Goal: Check status: Check status

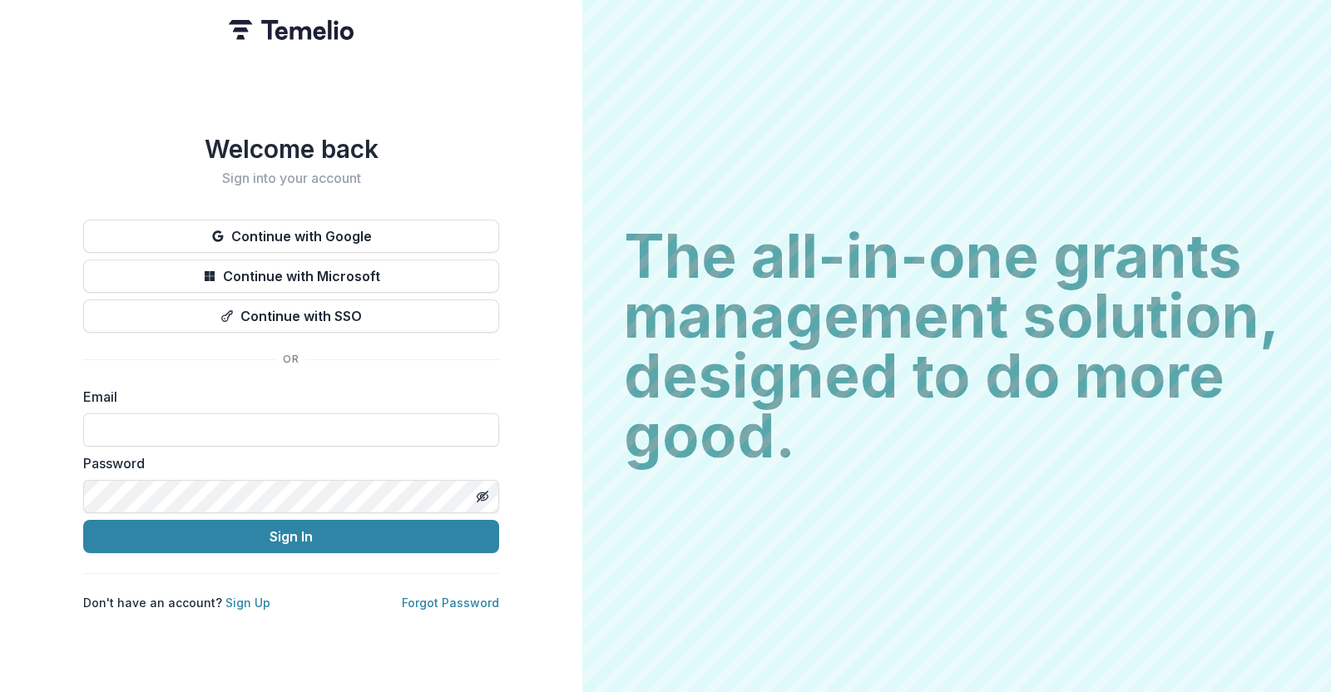
click at [232, 225] on button "Continue with Google" at bounding box center [291, 236] width 416 height 33
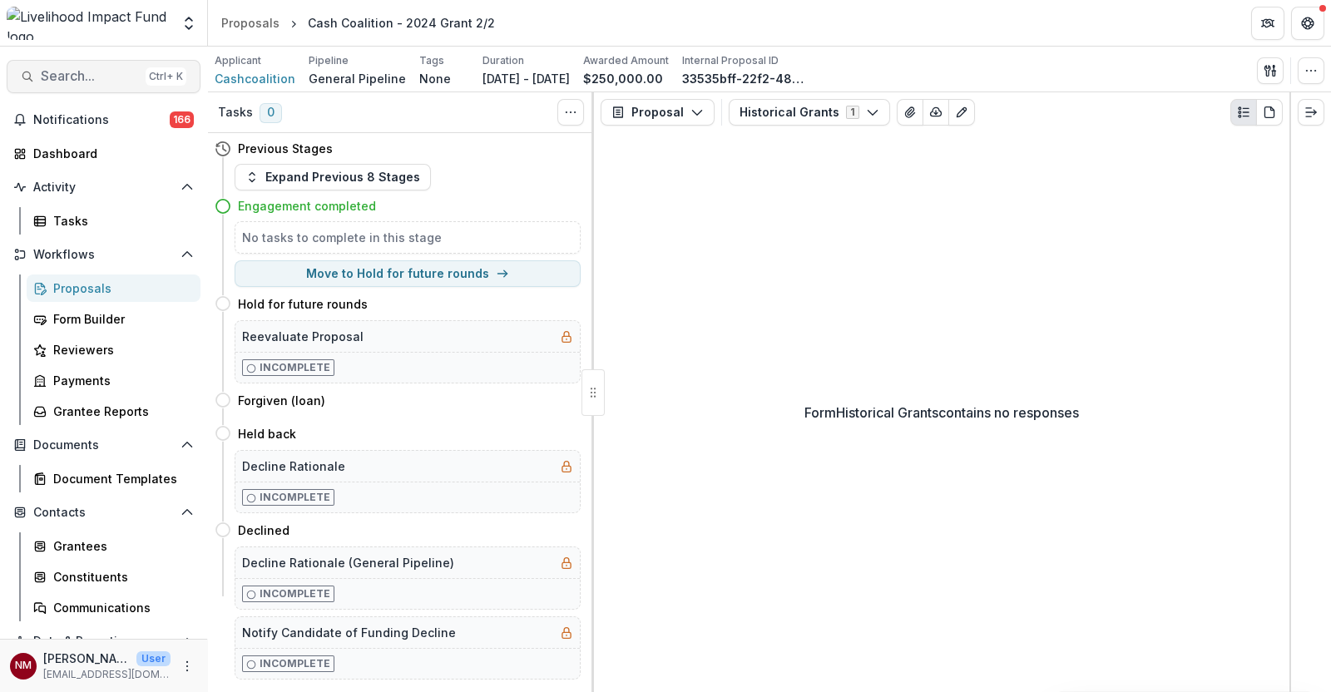
click at [68, 72] on span "Search..." at bounding box center [90, 76] width 98 height 16
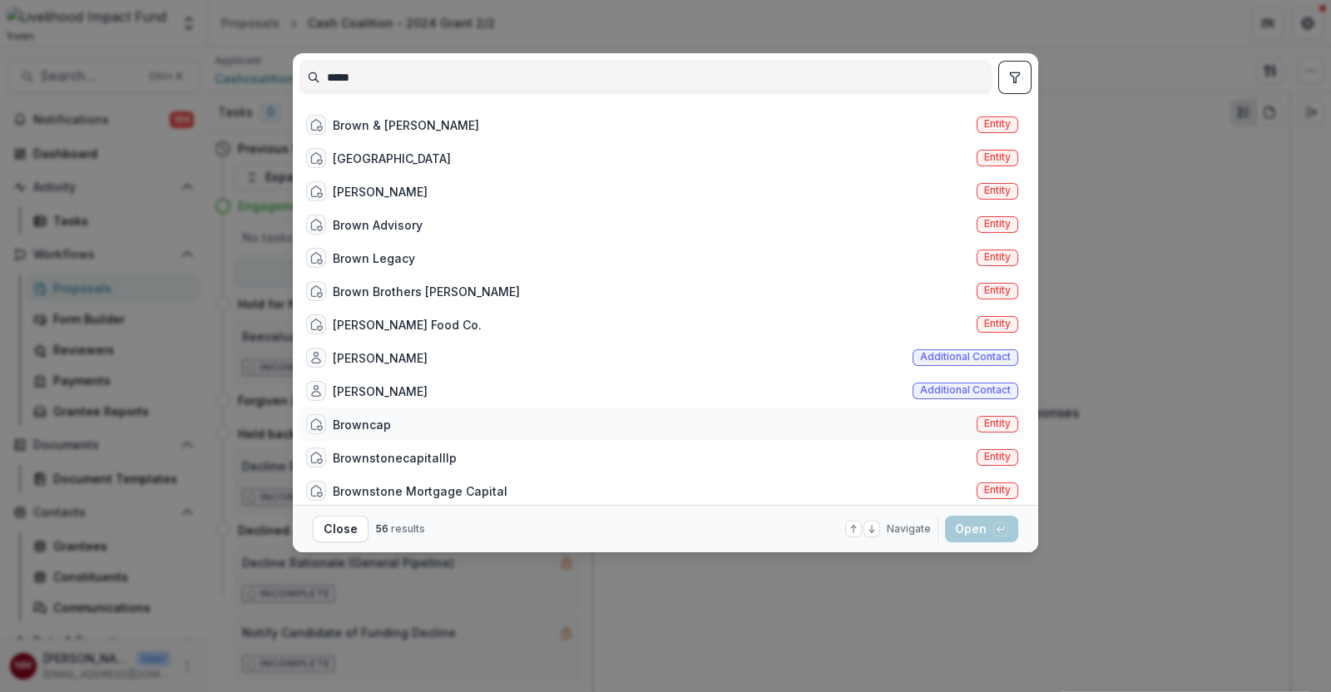
type input "*****"
click at [359, 420] on div "Browncap" at bounding box center [362, 424] width 58 height 17
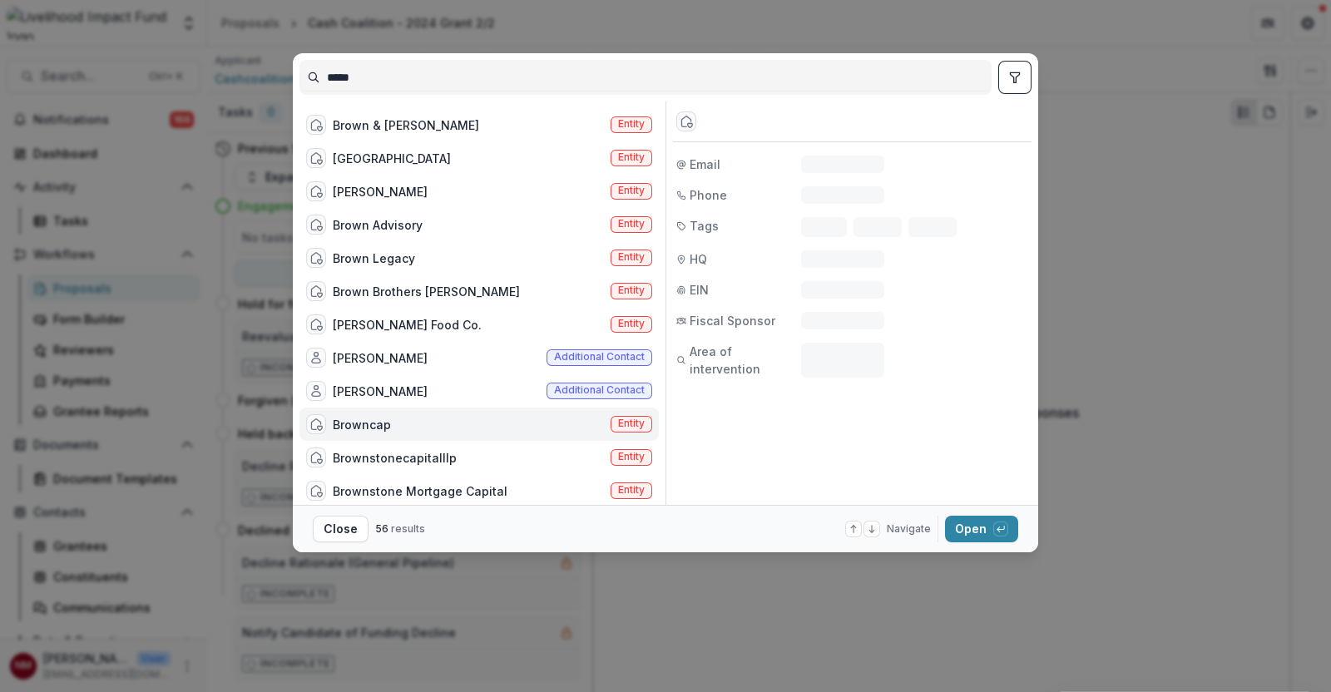
click at [359, 420] on div "Browncap" at bounding box center [362, 424] width 58 height 17
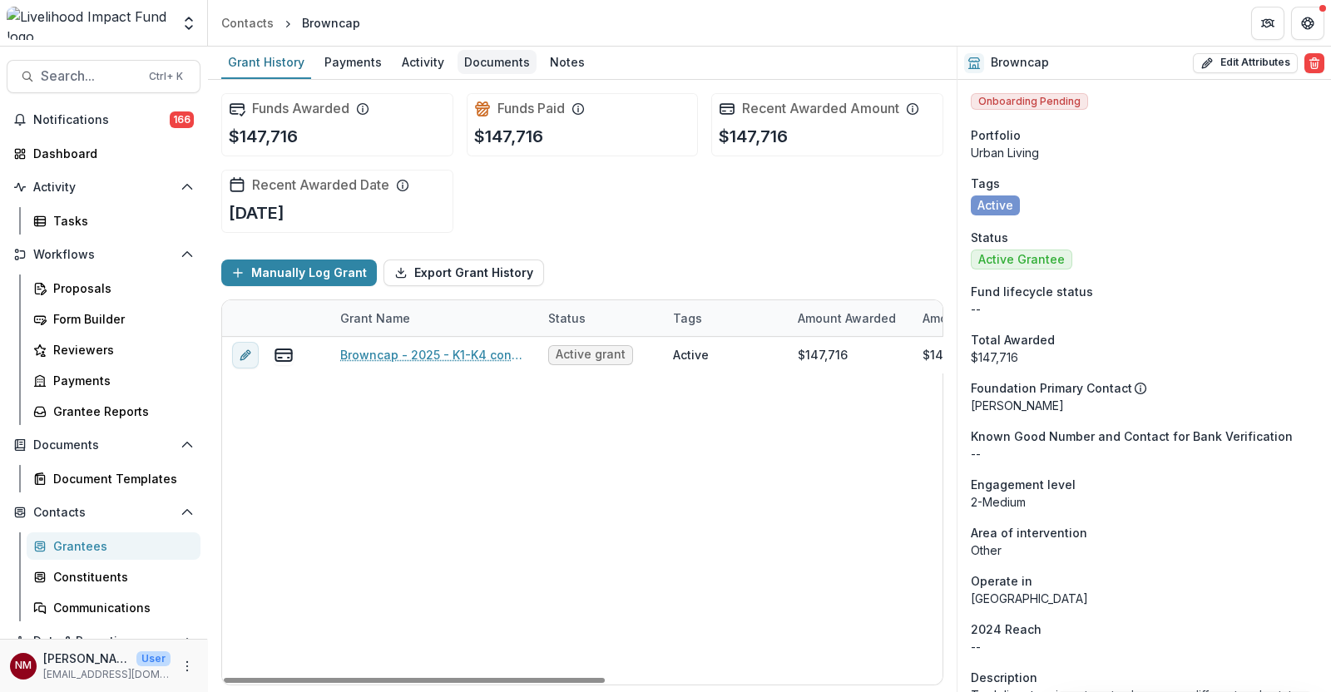
click at [502, 57] on div "Documents" at bounding box center [497, 62] width 79 height 24
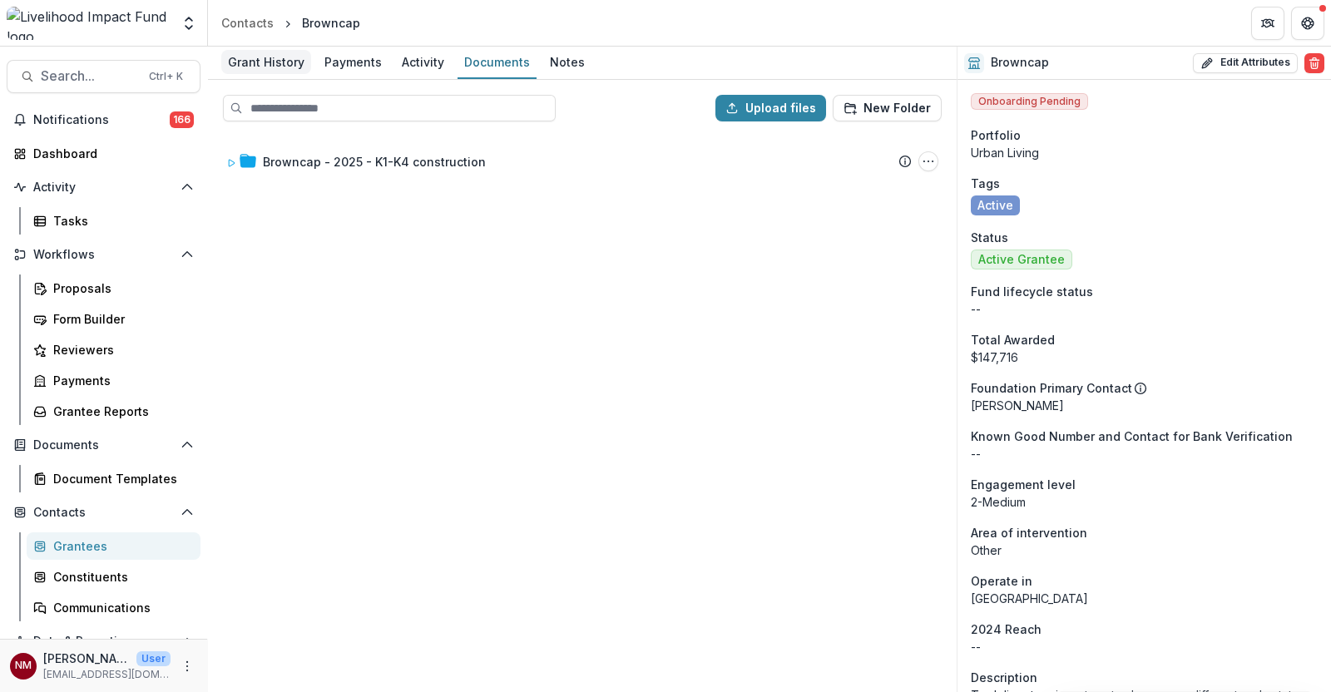
click at [287, 64] on div "Grant History" at bounding box center [266, 62] width 90 height 24
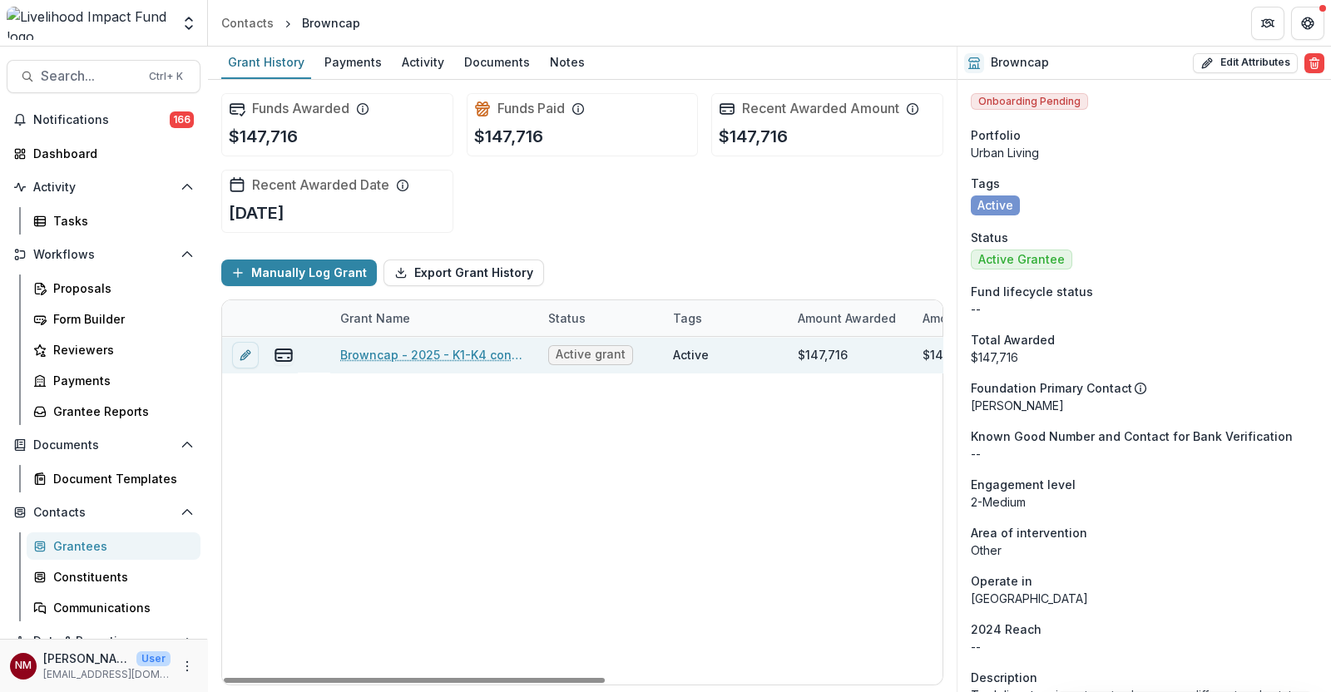
click at [362, 354] on link "Browncap - 2025 - K1-K4 construction" at bounding box center [434, 354] width 188 height 17
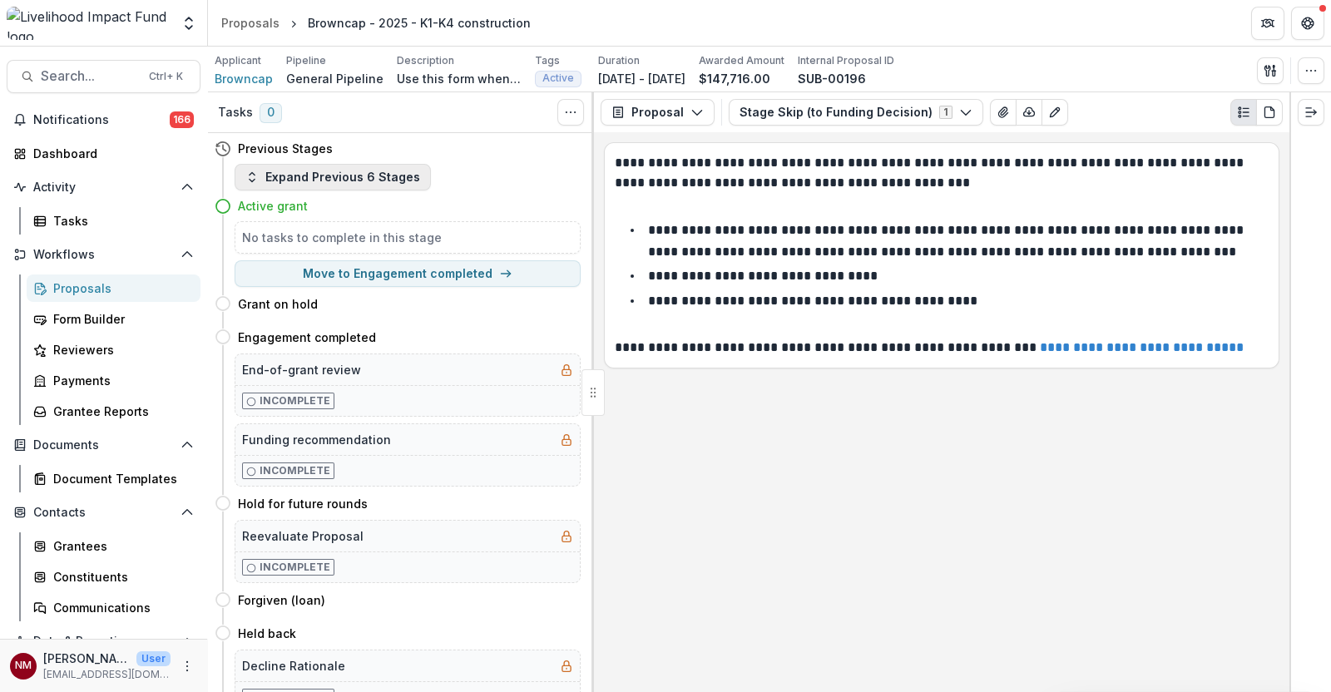
click at [354, 176] on button "Expand Previous 6 Stages" at bounding box center [333, 177] width 196 height 27
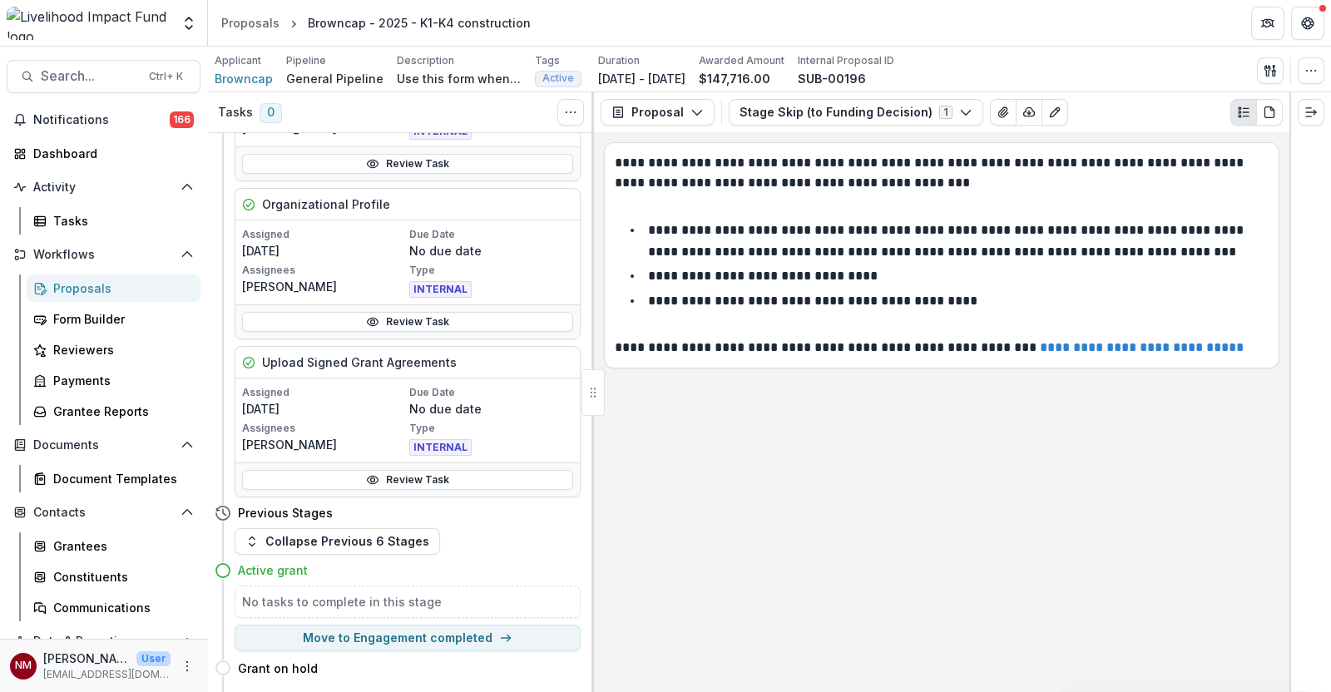
scroll to position [415, 0]
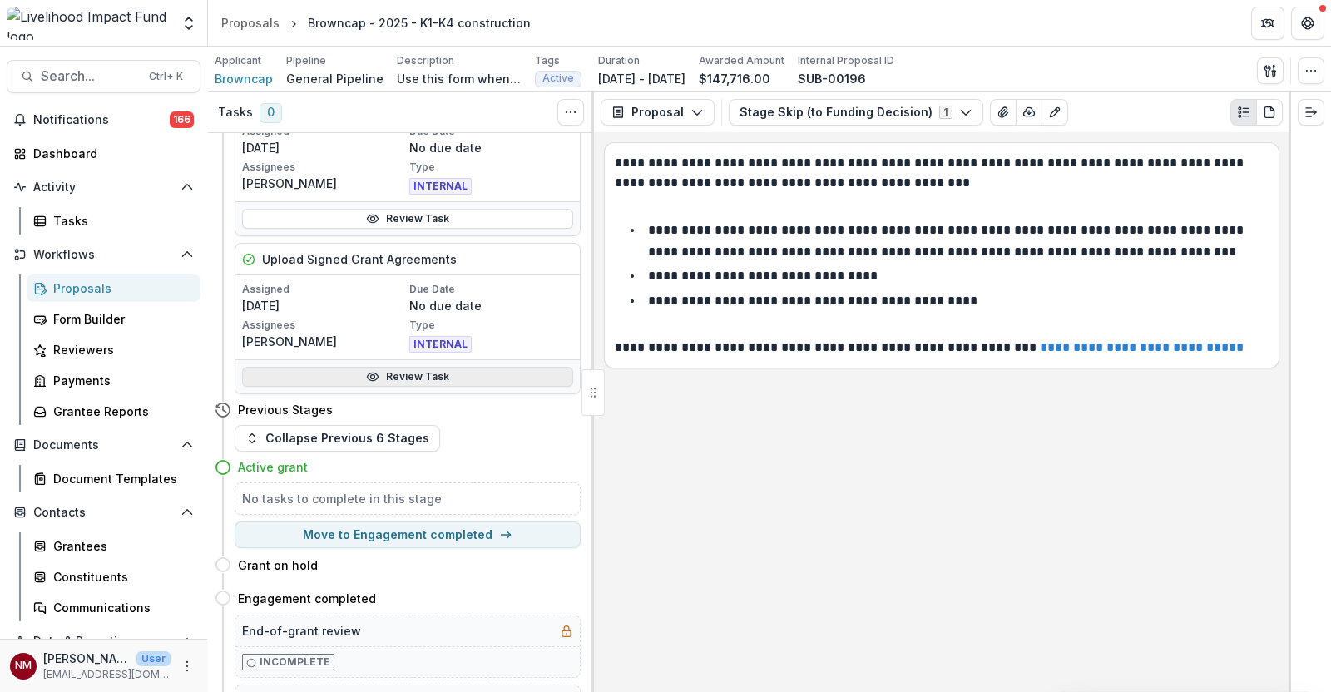
click at [493, 377] on link "Review Task" at bounding box center [407, 377] width 331 height 20
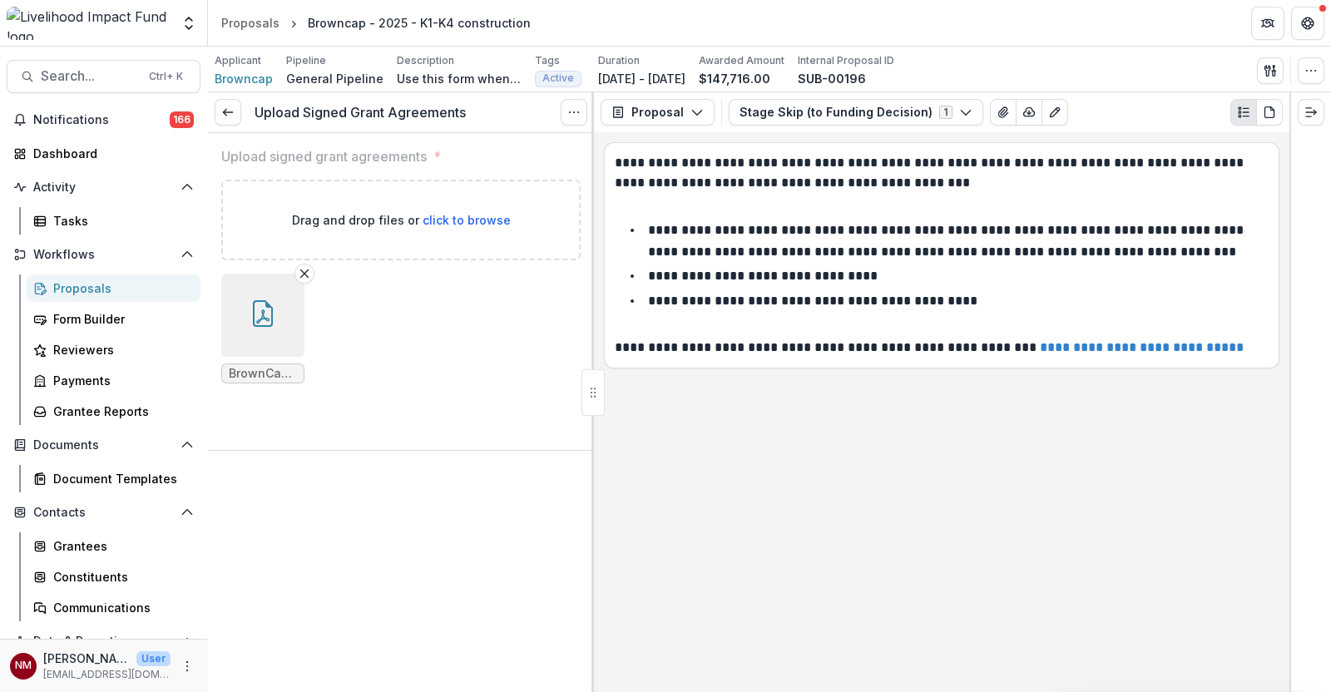
click at [279, 329] on button "button" at bounding box center [262, 315] width 83 height 83
